Goal: Task Accomplishment & Management: Manage account settings

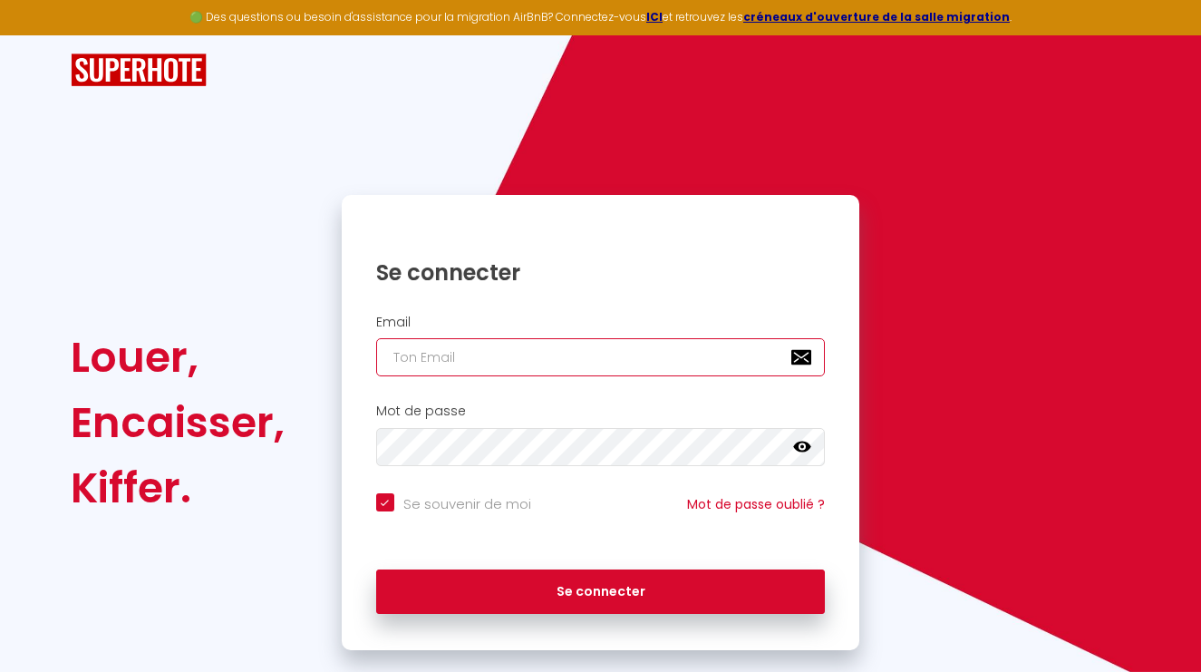
click at [433, 359] on input "email" at bounding box center [601, 357] width 450 height 38
type input "a"
checkbox input "true"
type input "c"
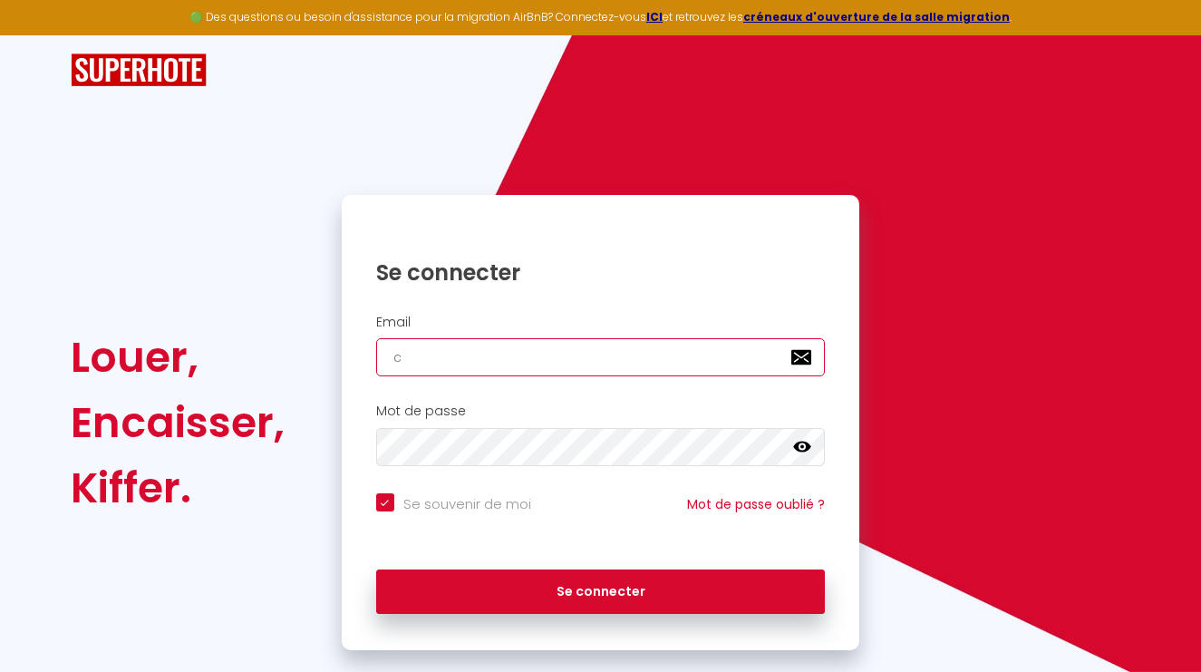
checkbox input "true"
type input "co"
checkbox input "true"
type input "con"
checkbox input "true"
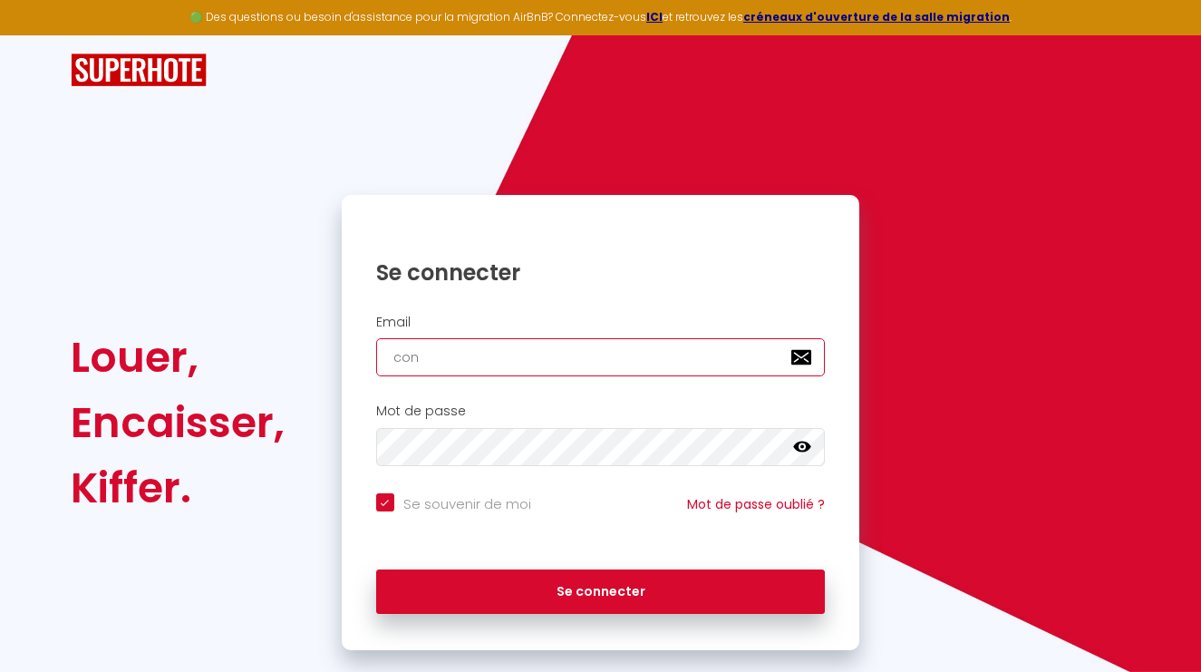
type input "cont"
checkbox input "true"
type input "conta"
checkbox input "true"
type input "contac"
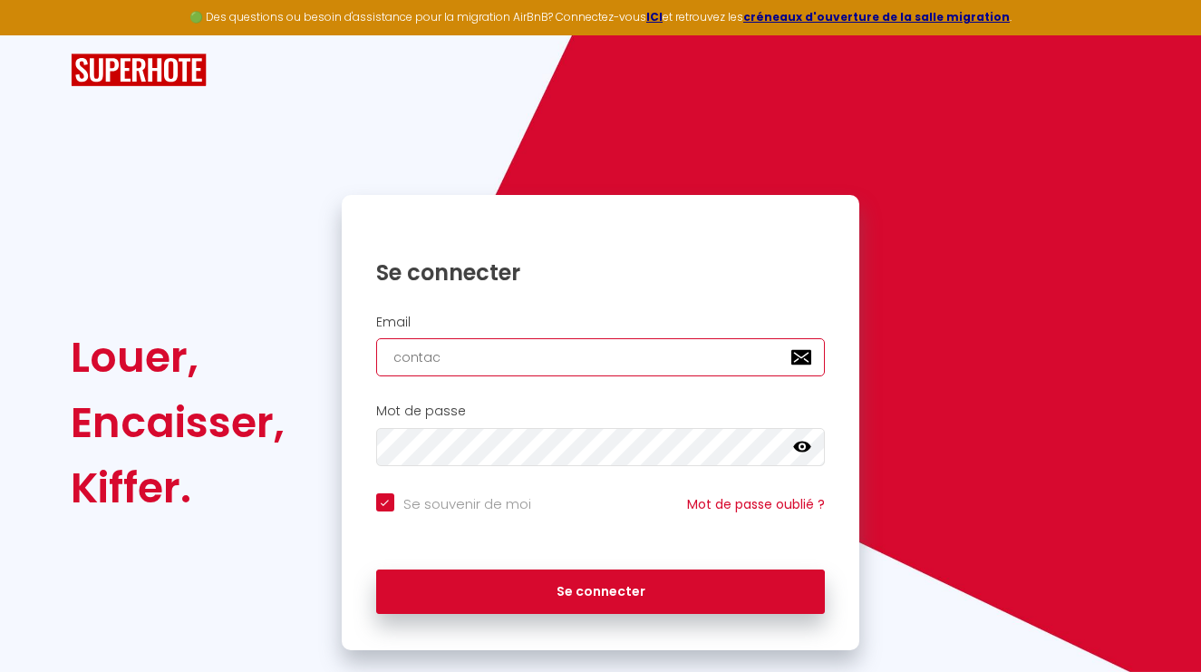
checkbox input "true"
type input "contact"
checkbox input "true"
type input "contact@"
checkbox input "true"
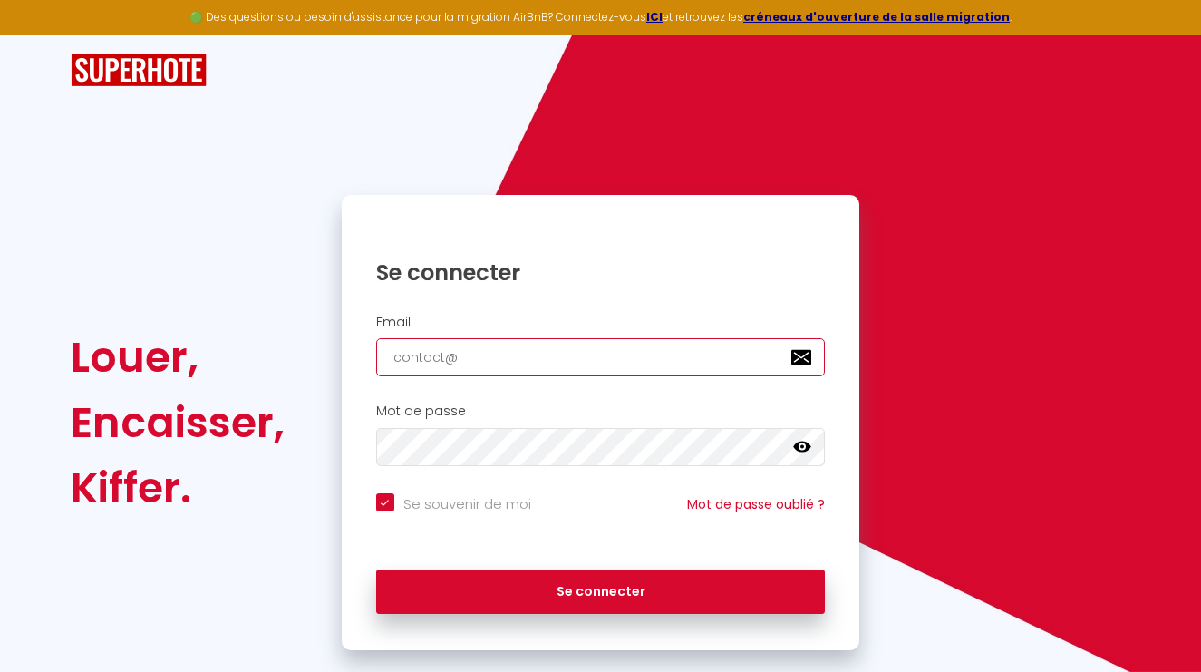
type input "contact@a"
checkbox input "true"
type input "contact@ai"
checkbox input "true"
type input "contact@ait"
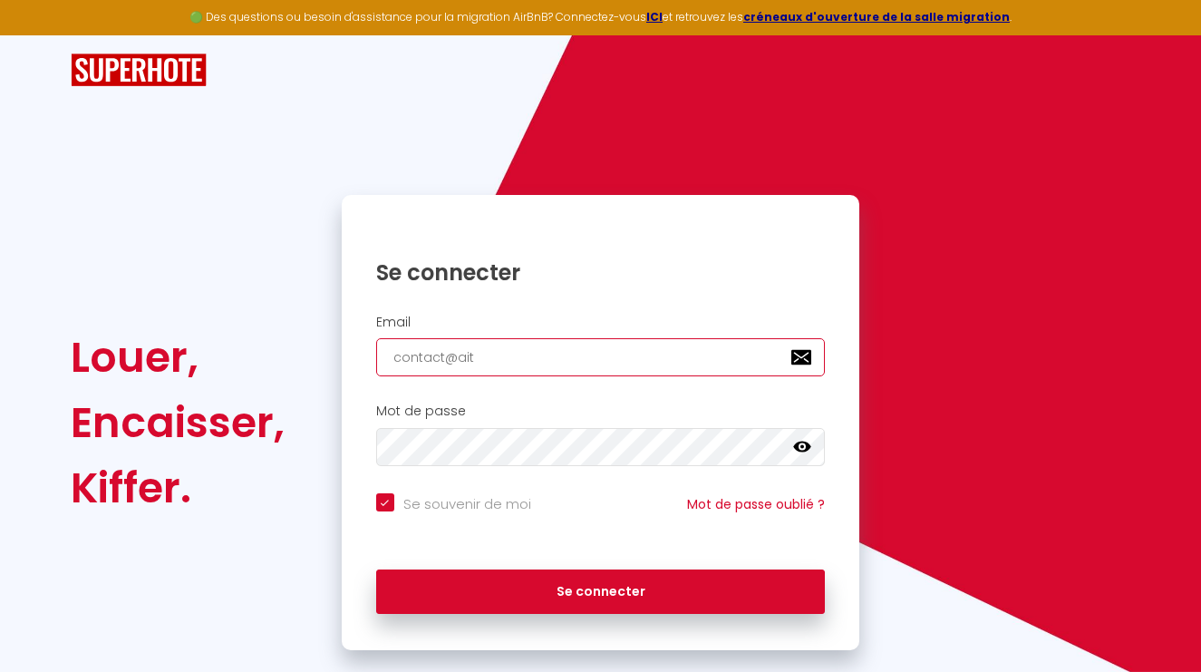
checkbox input "true"
type input "contact@aitz"
checkbox input "true"
type input "contact@aitzi"
checkbox input "true"
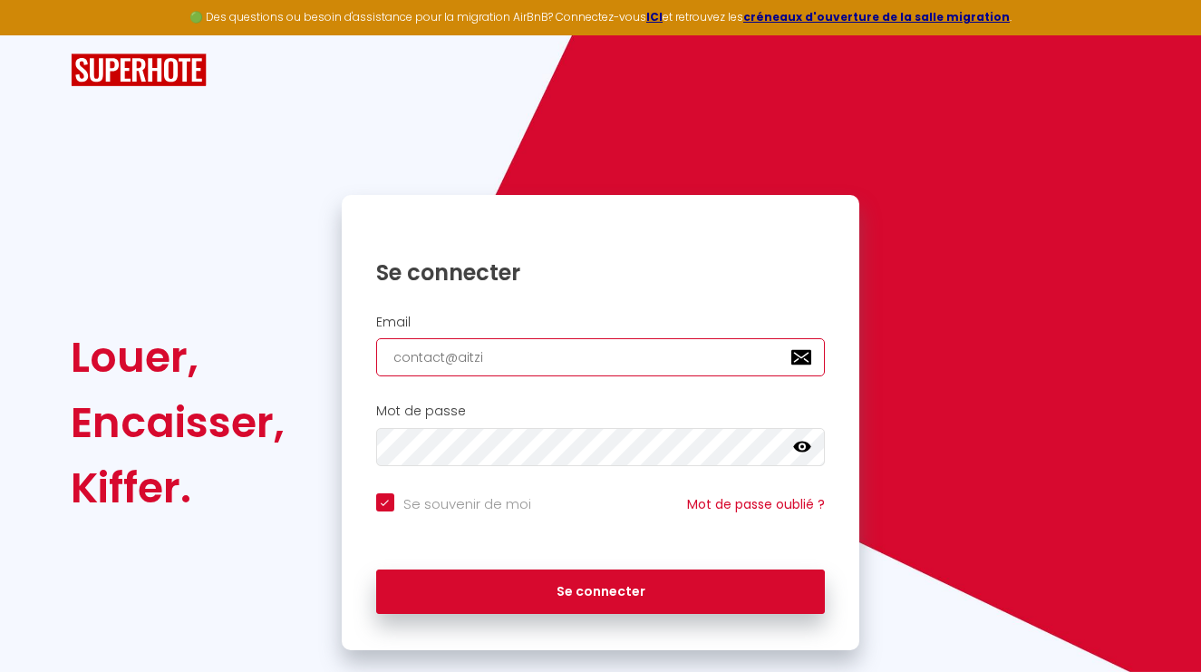
type input "contact@aitzin"
checkbox input "true"
type input "contact@aitzina"
checkbox input "true"
type input "contact@aitzinac"
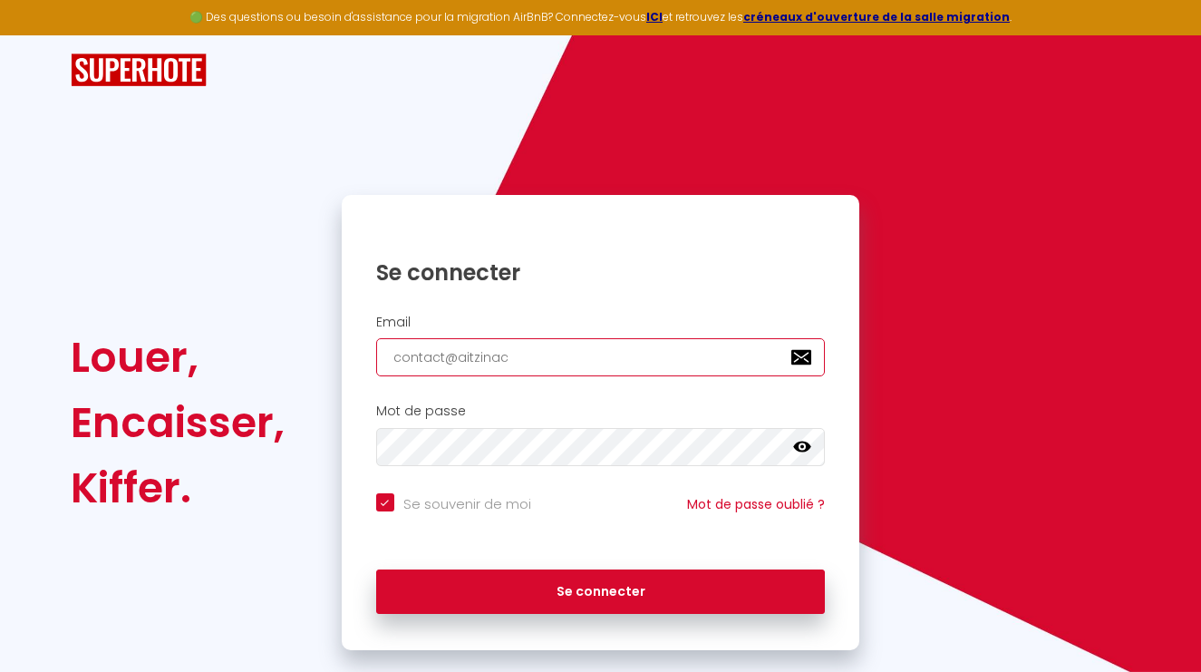
checkbox input "true"
type input "contact@aitzinaco"
checkbox input "true"
type input "contact@aitzinacon"
checkbox input "true"
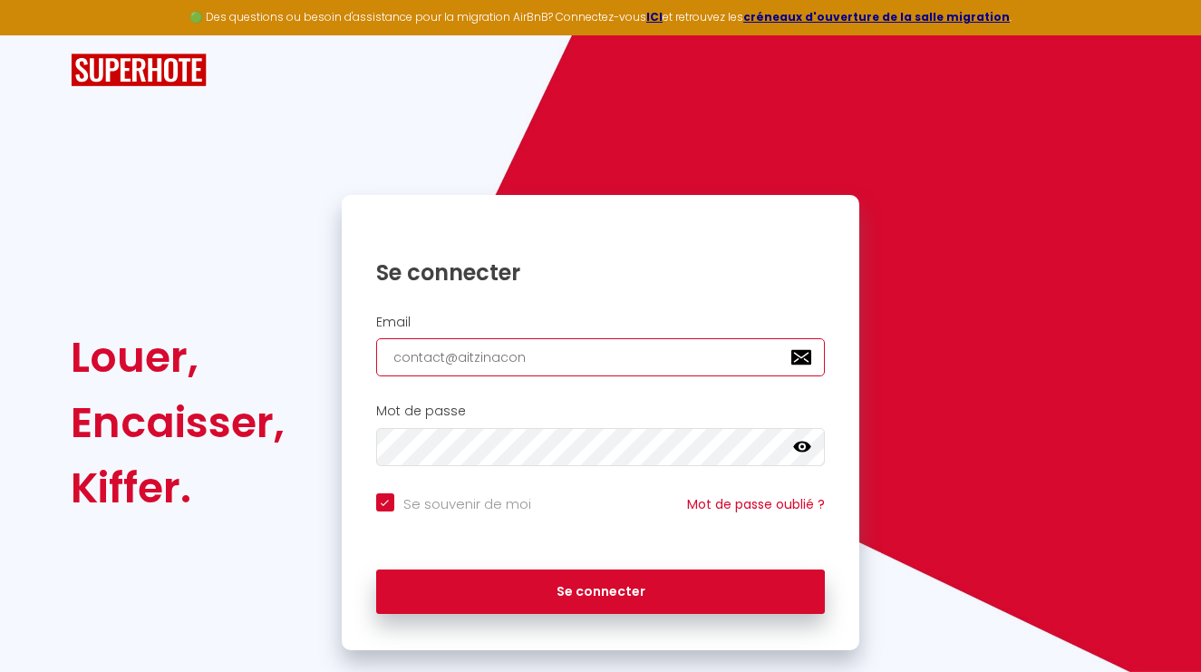
type input "contact@aitzinaconc"
checkbox input "true"
type input "contact@aitzinaconci"
checkbox input "true"
type input "contact@aitzinaconcie"
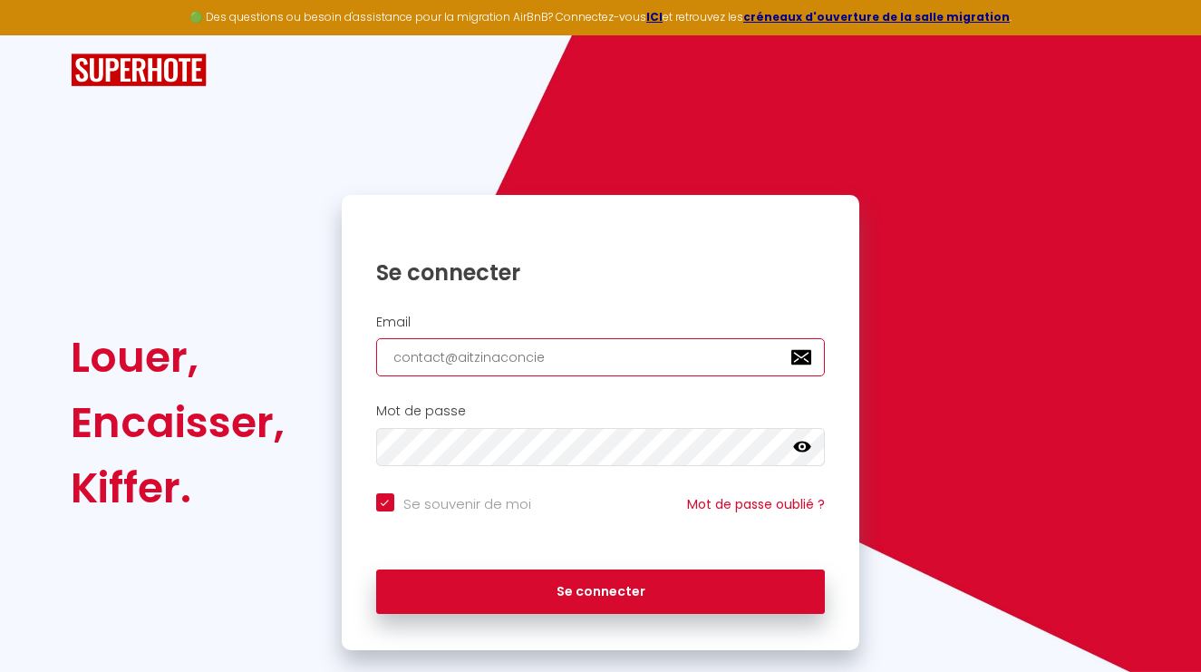
checkbox input "true"
type input "contact@aitzinaconcier"
checkbox input "true"
type input "contact@aitzinaconcierg"
checkbox input "true"
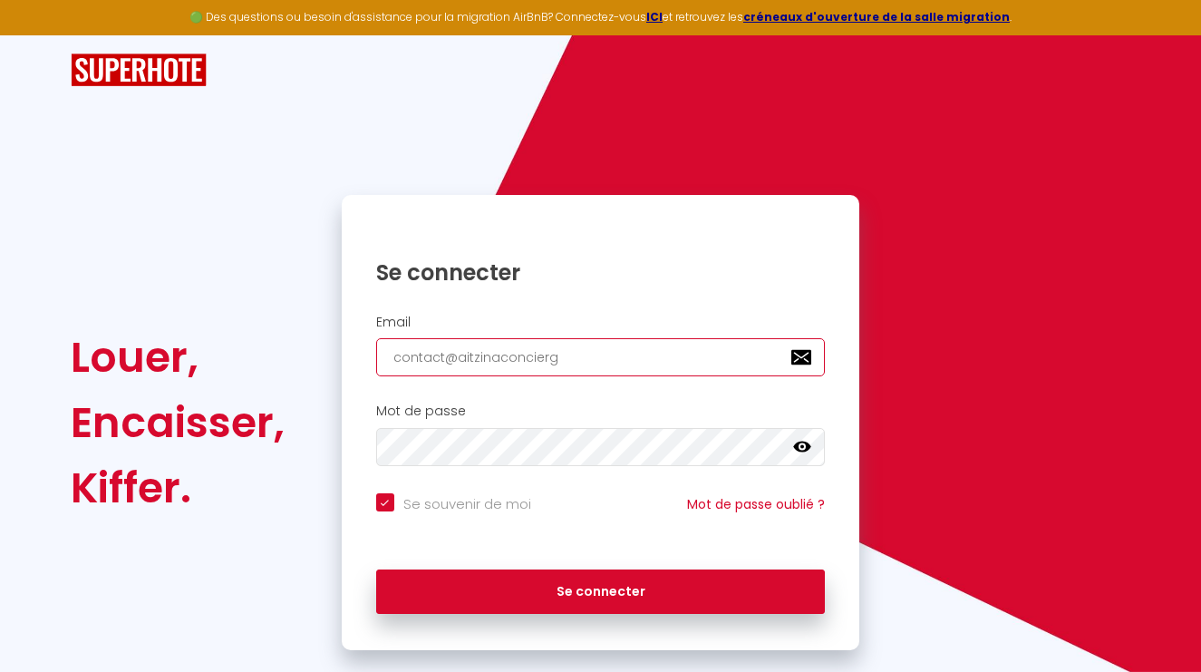
type input "contact@aitzinaconcierge"
checkbox input "true"
type input "contact@aitzinaconcierger"
checkbox input "true"
type input "contact@aitzinaconciergeri"
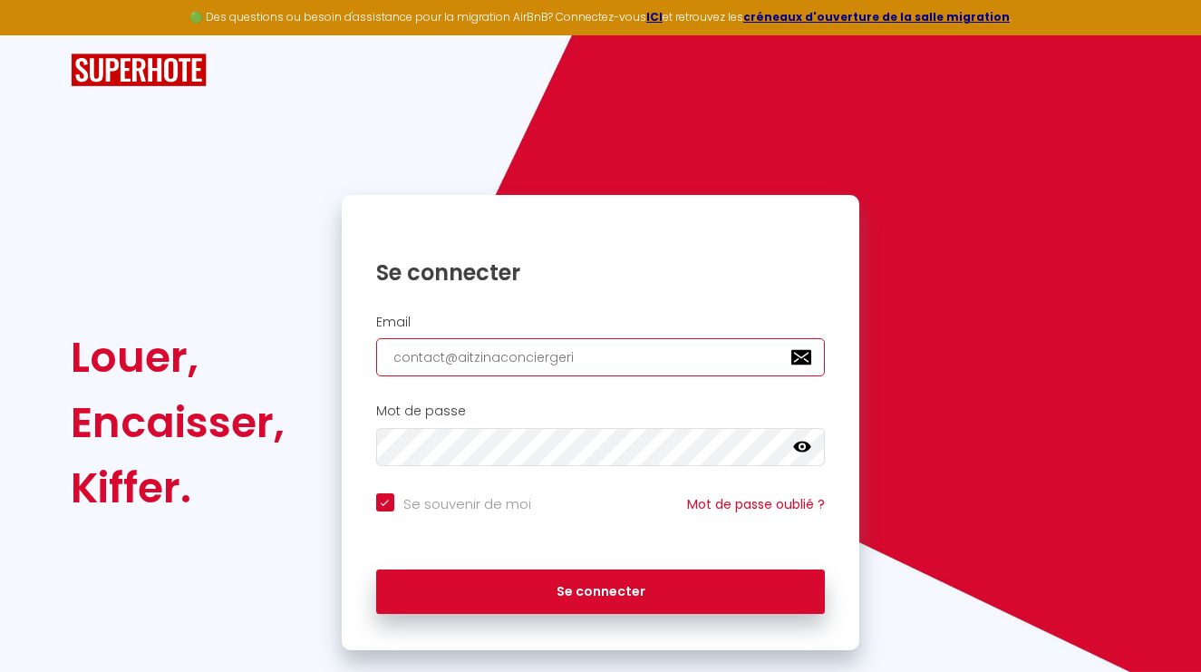
checkbox input "true"
type input "contact@aitzinaconciergerie"
checkbox input "true"
type input "contact@aitzinaconciergerie."
checkbox input "true"
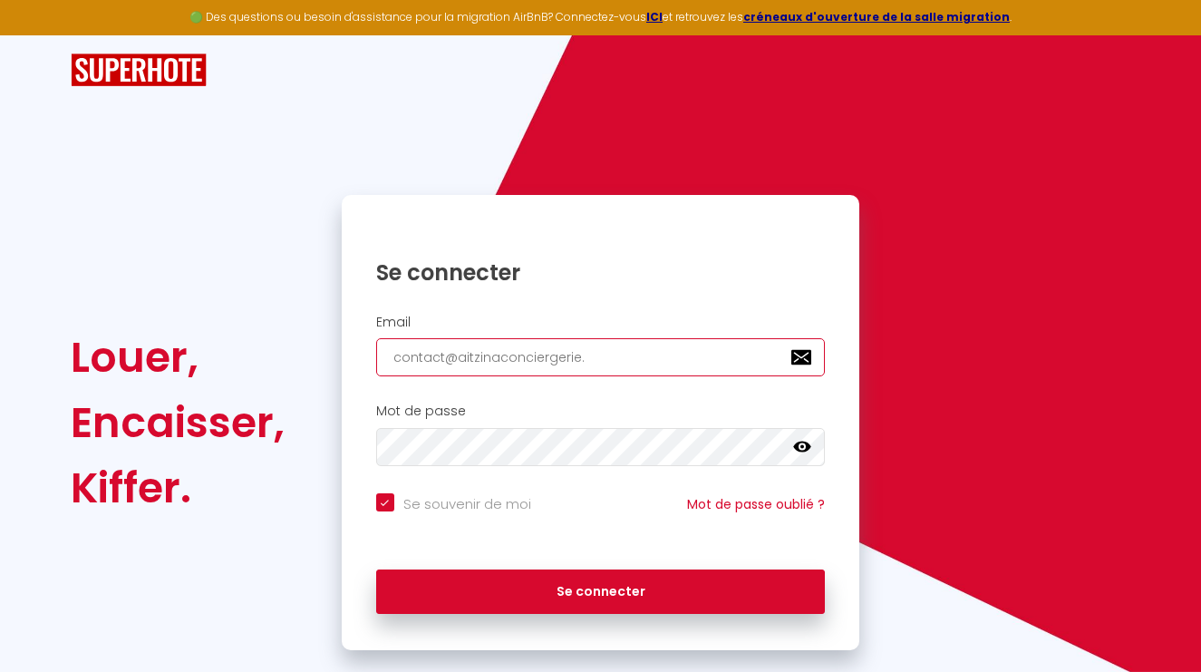
type input "contact@aitzinaconciergerie.f"
checkbox input "true"
type input "[EMAIL_ADDRESS][DOMAIN_NAME]"
checkbox input "true"
type input "[EMAIL_ADDRESS][DOMAIN_NAME]"
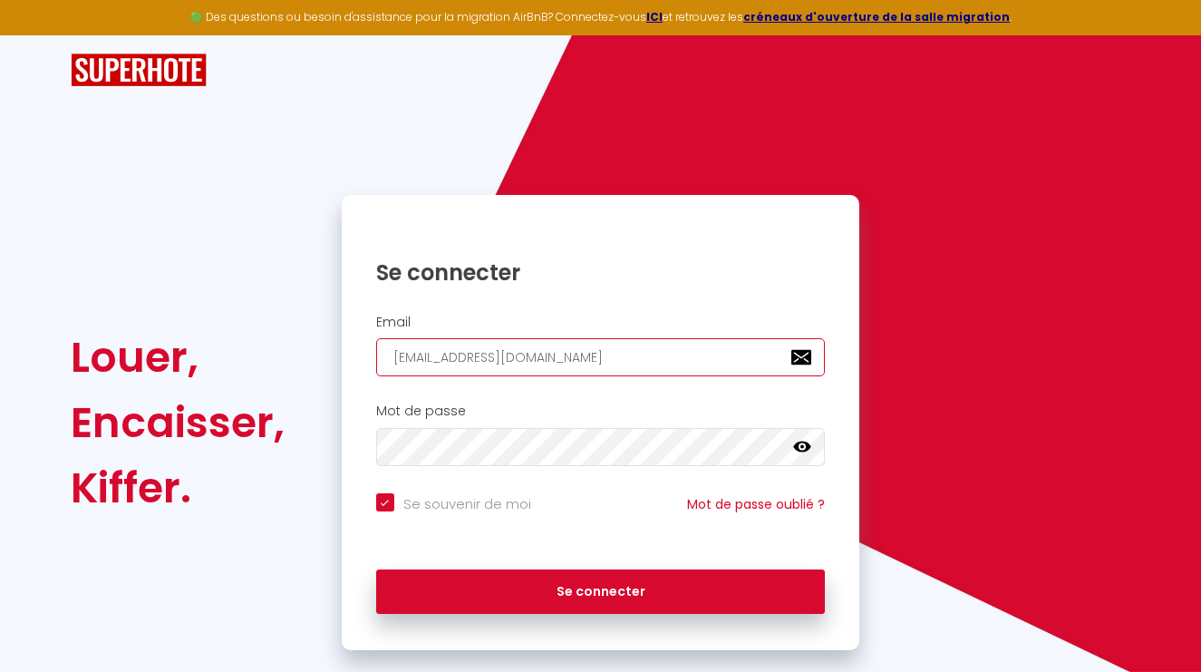
click at [623, 355] on input "[EMAIL_ADDRESS][DOMAIN_NAME]" at bounding box center [601, 357] width 450 height 38
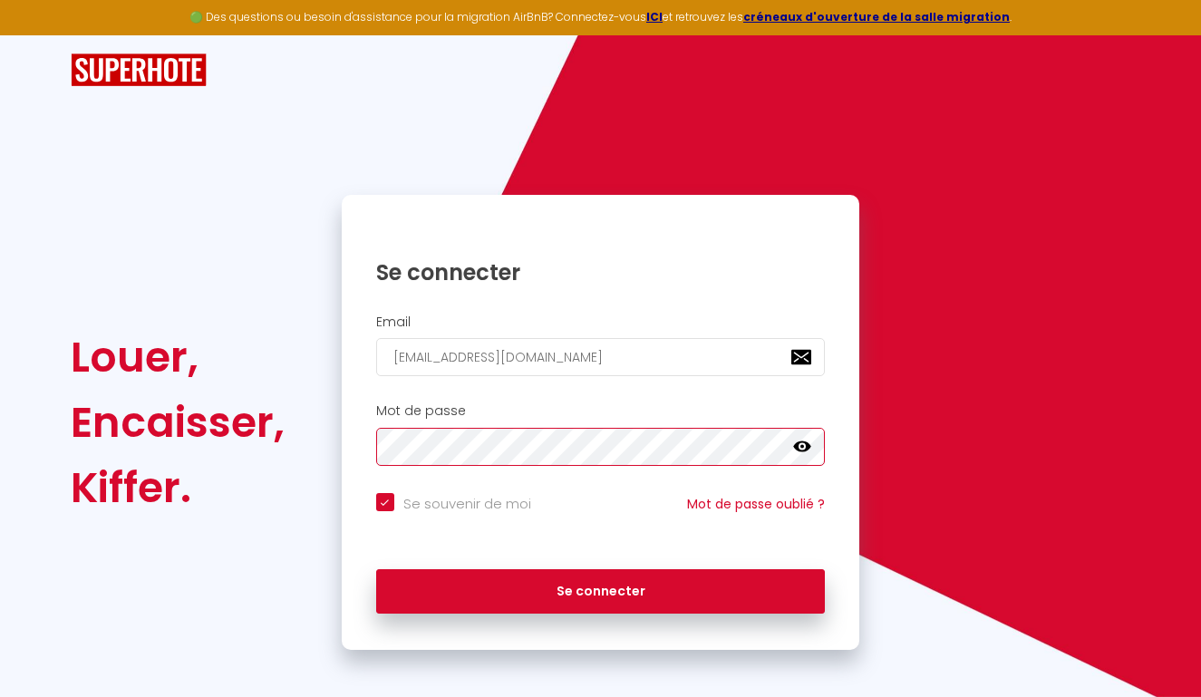
click at [600, 588] on button "Se connecter" at bounding box center [601, 591] width 450 height 45
click at [364, 450] on div "Mot de passe false" at bounding box center [601, 434] width 495 height 63
click at [600, 588] on button "Se connecter" at bounding box center [601, 591] width 450 height 45
checkbox input "true"
